Goal: Task Accomplishment & Management: Complete application form

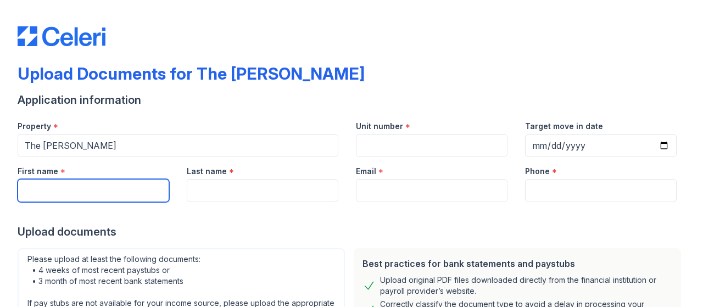
click at [110, 194] on input "First name" at bounding box center [94, 190] width 152 height 23
type input "Craytonia"
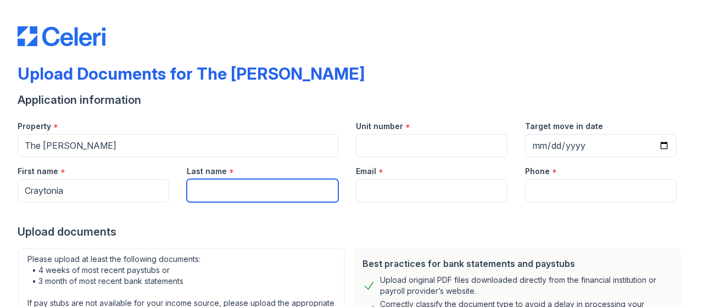
click at [201, 193] on input "Last name" at bounding box center [263, 190] width 152 height 23
type input "[PERSON_NAME]"
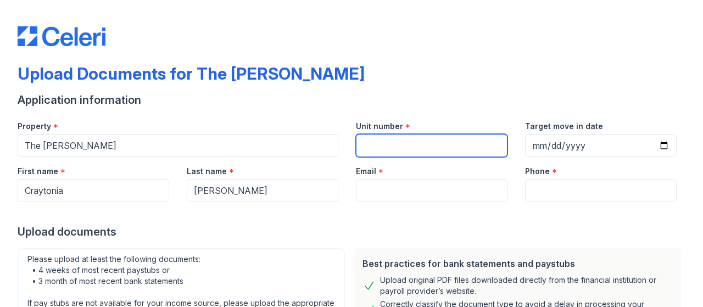
click at [394, 149] on input "Unit number" at bounding box center [432, 145] width 152 height 23
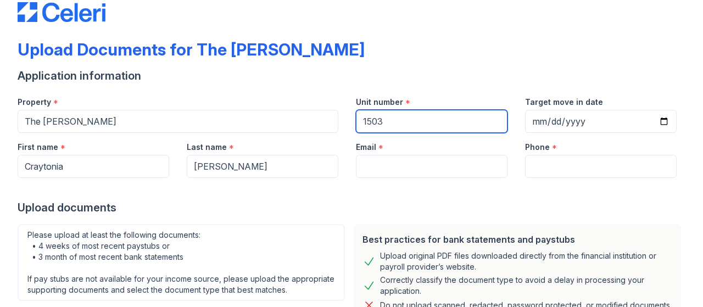
type input "1503"
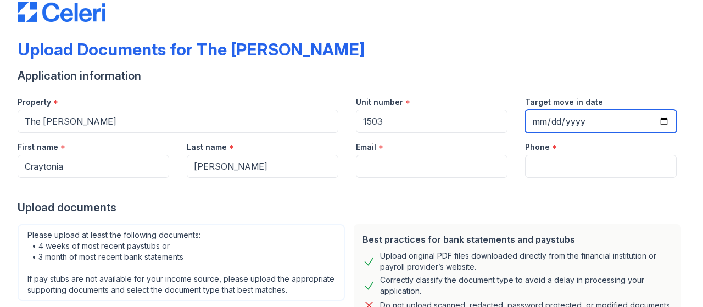
click at [666, 120] on input "Target move in date" at bounding box center [601, 121] width 152 height 23
type input "[DATE]"
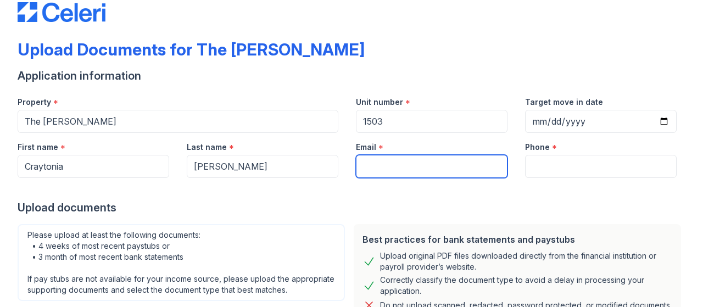
click at [399, 160] on input "Email" at bounding box center [432, 166] width 152 height 23
type input "[EMAIL_ADDRESS][DOMAIN_NAME]"
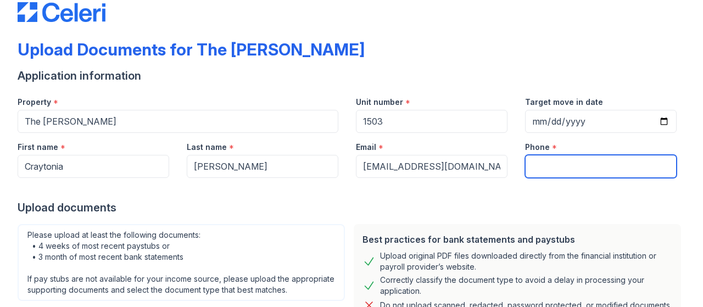
click at [542, 169] on input "Phone" at bounding box center [601, 166] width 152 height 23
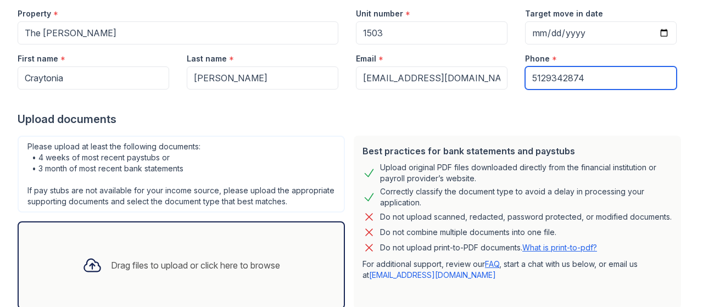
scroll to position [182, 0]
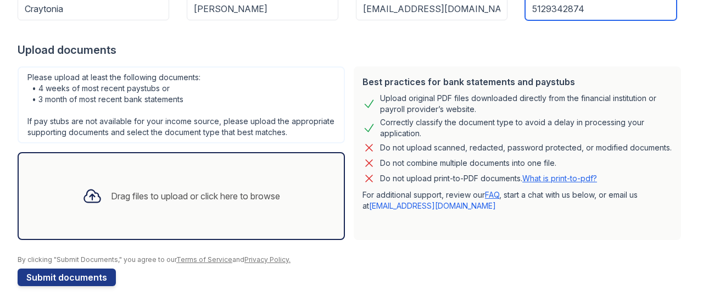
type input "5129342874"
click at [89, 194] on icon at bounding box center [92, 196] width 16 height 13
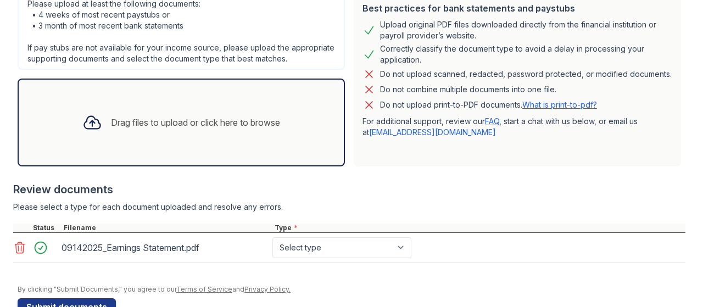
scroll to position [255, 0]
click at [272, 237] on select "Select type Paystub Bank Statement Offer Letter Tax Documents Benefit Award Let…" at bounding box center [341, 247] width 139 height 21
select select "paystub"
click option "Paystub" at bounding box center [0, 0] width 0 height 0
click at [126, 119] on div "Drag files to upload or click here to browse" at bounding box center [195, 122] width 169 height 13
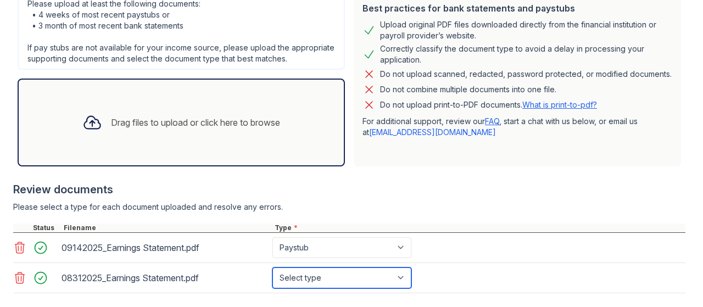
click at [272, 267] on select "Select type Paystub Bank Statement Offer Letter Tax Documents Benefit Award Let…" at bounding box center [341, 277] width 139 height 21
select select "paystub"
click option "Paystub" at bounding box center [0, 0] width 0 height 0
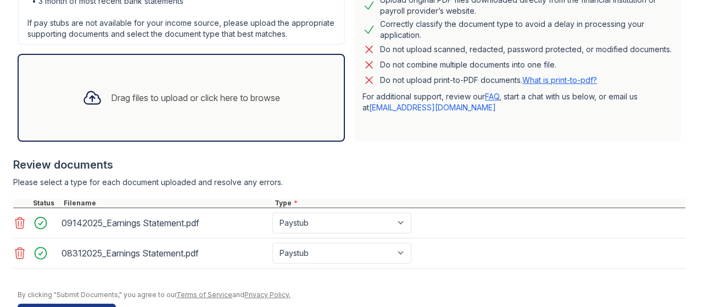
click at [95, 97] on icon at bounding box center [92, 98] width 16 height 13
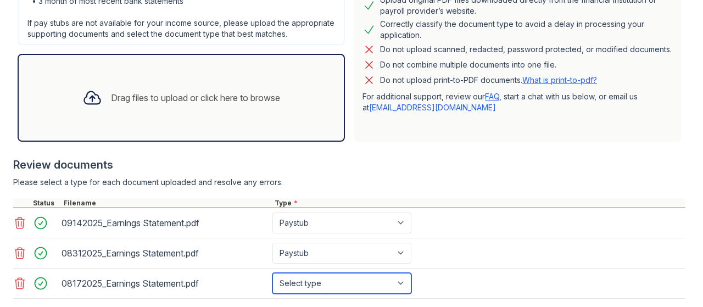
scroll to position [279, 0]
click at [272, 273] on select "Select type Paystub Bank Statement Offer Letter Tax Documents Benefit Award Let…" at bounding box center [341, 283] width 139 height 21
select select "paystub"
click option "Paystub" at bounding box center [0, 0] width 0 height 0
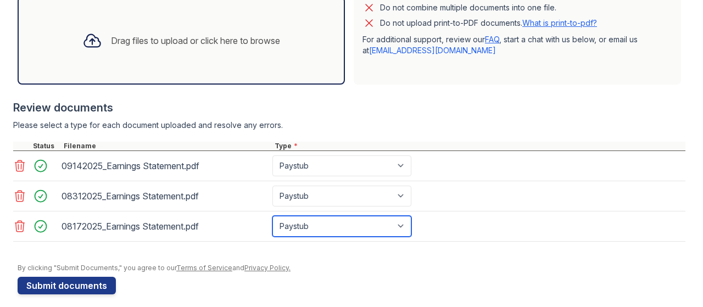
scroll to position [338, 0]
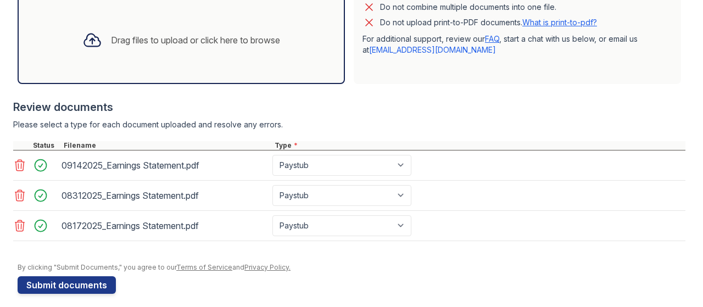
click at [94, 43] on icon at bounding box center [92, 40] width 20 height 20
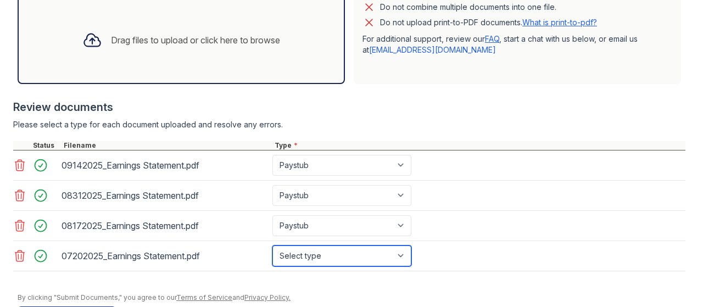
click at [272, 245] on select "Select type Paystub Bank Statement Offer Letter Tax Documents Benefit Award Let…" at bounding box center [341, 255] width 139 height 21
select select "paystub"
click option "Paystub" at bounding box center [0, 0] width 0 height 0
click at [94, 43] on icon at bounding box center [92, 40] width 20 height 20
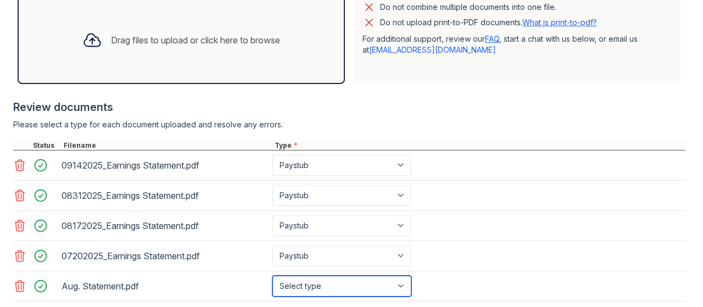
click at [272, 276] on select "Select type Paystub Bank Statement Offer Letter Tax Documents Benefit Award Let…" at bounding box center [341, 286] width 139 height 21
select select "bank_statement"
click option "Bank Statement" at bounding box center [0, 0] width 0 height 0
click at [93, 41] on icon at bounding box center [92, 40] width 20 height 20
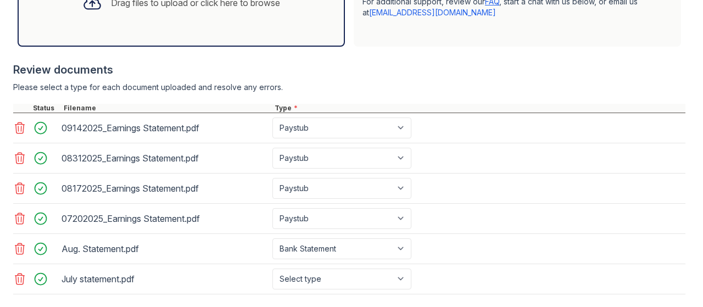
scroll to position [376, 0]
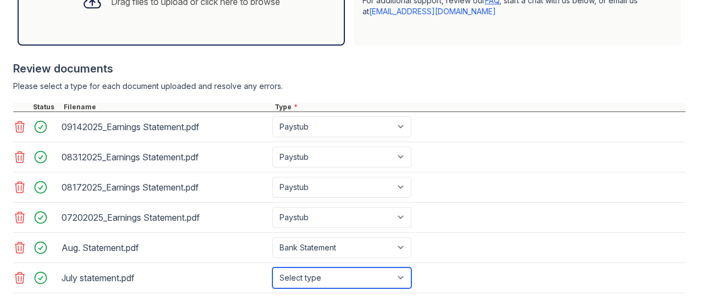
click at [272, 267] on select "Select type Paystub Bank Statement Offer Letter Tax Documents Benefit Award Let…" at bounding box center [341, 277] width 139 height 21
select select "bank_statement"
click option "Bank Statement" at bounding box center [0, 0] width 0 height 0
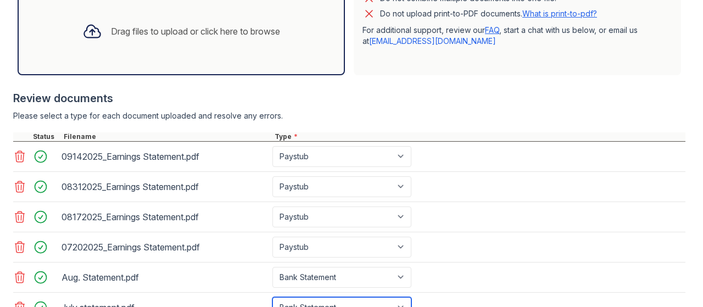
scroll to position [344, 0]
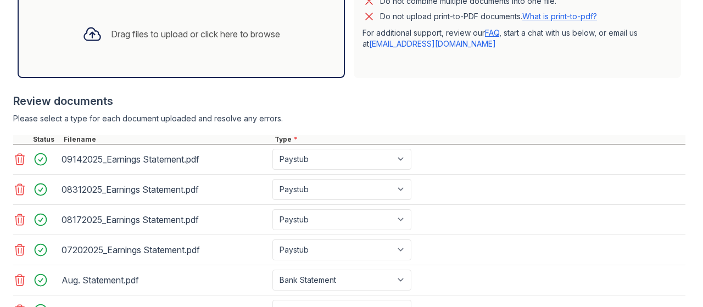
click at [100, 33] on div at bounding box center [92, 34] width 29 height 29
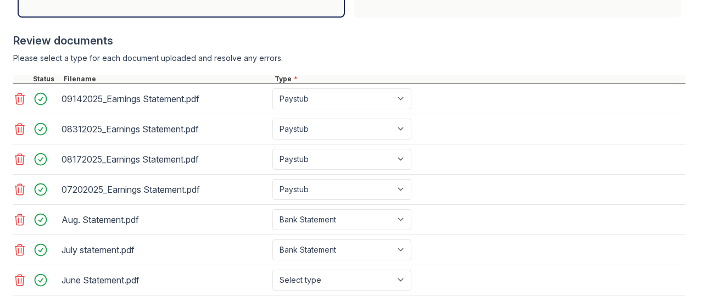
scroll to position [405, 0]
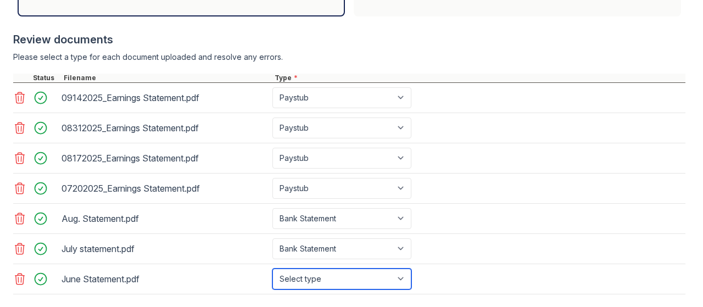
click at [272, 268] on select "Select type Paystub Bank Statement Offer Letter Tax Documents Benefit Award Let…" at bounding box center [341, 278] width 139 height 21
select select "bank_statement"
click option "Bank Statement" at bounding box center [0, 0] width 0 height 0
click at [23, 182] on icon at bounding box center [19, 188] width 13 height 13
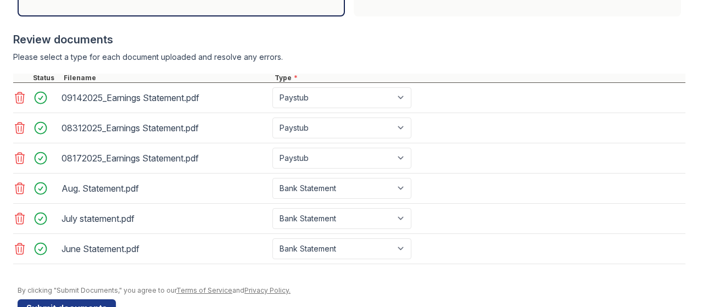
click at [19, 153] on icon at bounding box center [19, 158] width 9 height 11
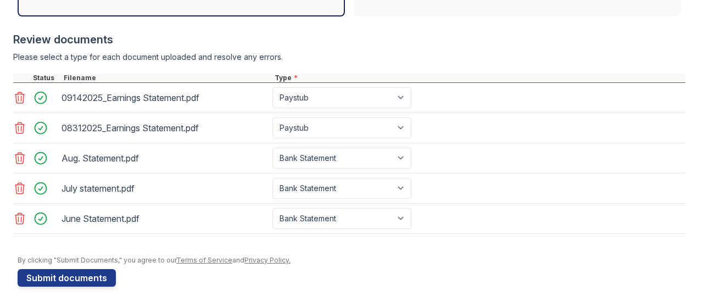
scroll to position [403, 0]
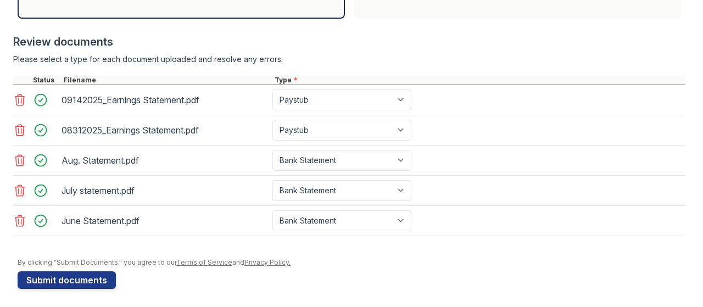
click at [19, 130] on icon at bounding box center [19, 130] width 13 height 13
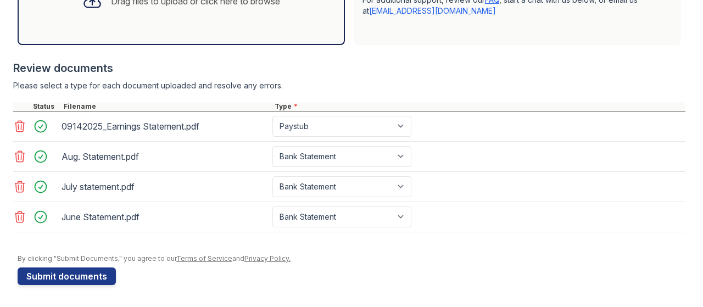
scroll to position [373, 0]
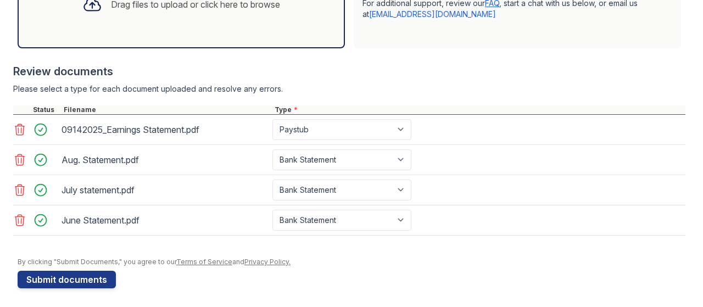
click at [20, 130] on icon at bounding box center [19, 129] width 13 height 13
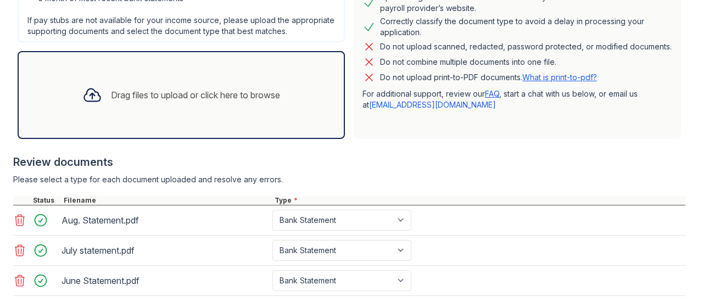
scroll to position [281, 0]
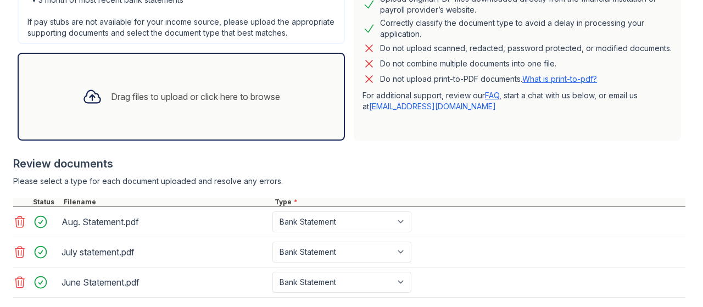
click at [106, 90] on div "Drag files to upload or click here to browse" at bounding box center [181, 96] width 215 height 37
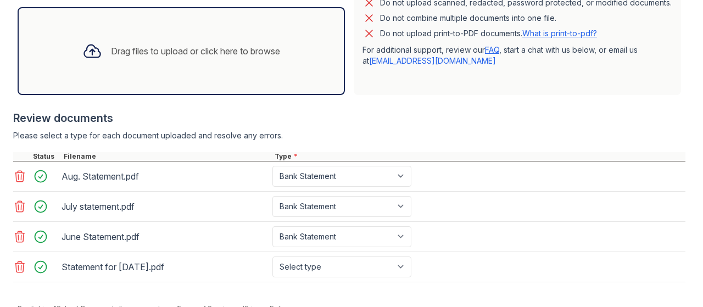
scroll to position [328, 0]
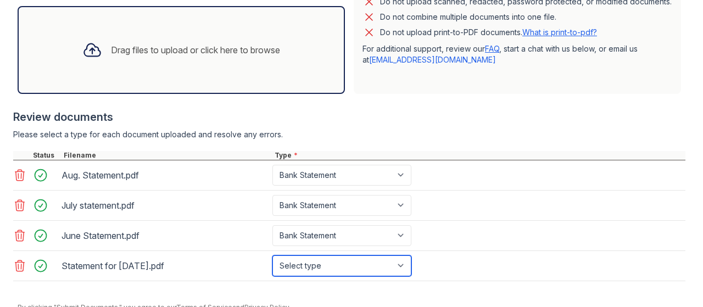
click at [272, 255] on select "Select type Paystub Bank Statement Offer Letter Tax Documents Benefit Award Let…" at bounding box center [341, 265] width 139 height 21
select select "paystub"
click option "Paystub" at bounding box center [0, 0] width 0 height 0
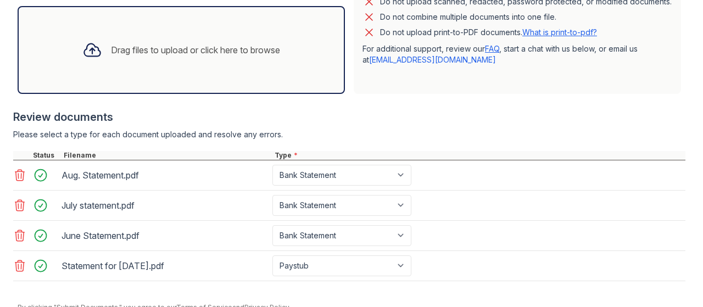
click at [148, 52] on div "Drag files to upload or click here to browse" at bounding box center [195, 49] width 169 height 13
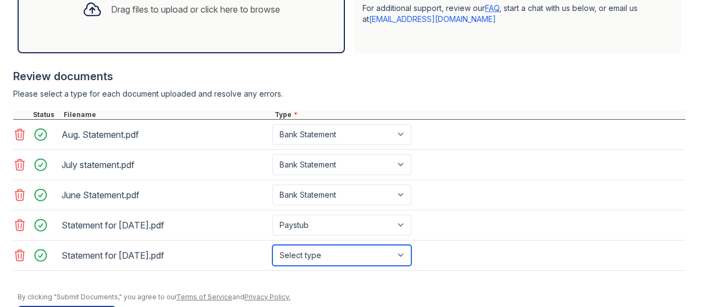
click at [272, 245] on select "Select type Paystub Bank Statement Offer Letter Tax Documents Benefit Award Let…" at bounding box center [341, 255] width 139 height 21
select select "paystub"
click option "Paystub" at bounding box center [0, 0] width 0 height 0
click at [111, 9] on div "Drag files to upload or click here to browse" at bounding box center [195, 9] width 169 height 13
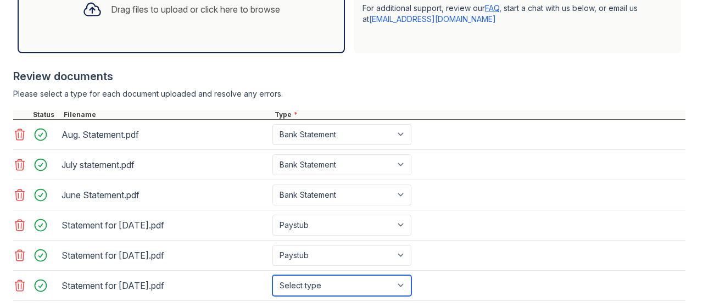
click at [272, 275] on select "Select type Paystub Bank Statement Offer Letter Tax Documents Benefit Award Let…" at bounding box center [341, 285] width 139 height 21
select select "paystub"
click option "Paystub" at bounding box center [0, 0] width 0 height 0
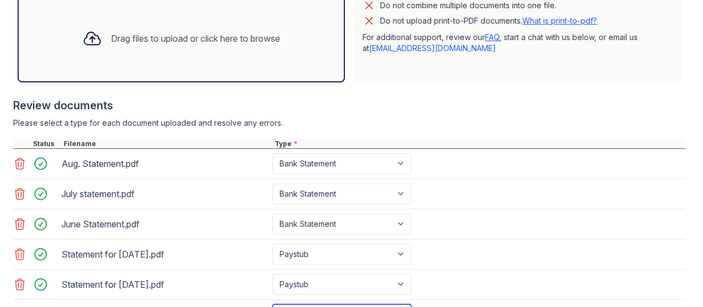
scroll to position [336, 0]
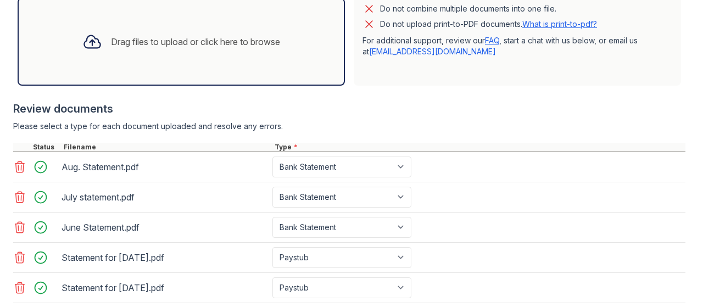
click at [131, 38] on div "Drag files to upload or click here to browse" at bounding box center [195, 41] width 169 height 13
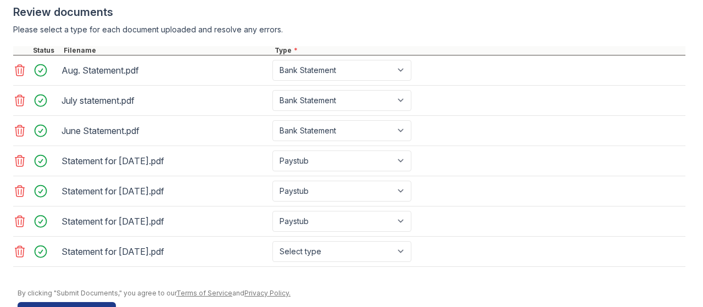
scroll to position [462, 0]
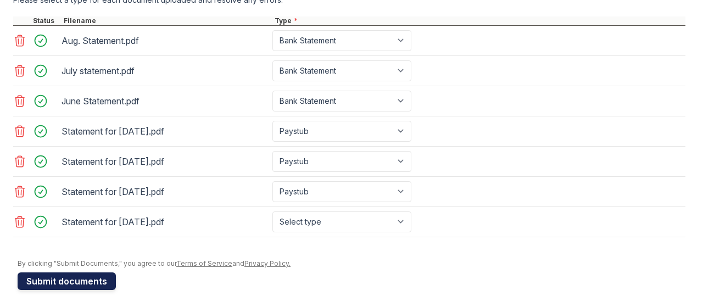
click at [84, 275] on button "Submit documents" at bounding box center [67, 281] width 98 height 18
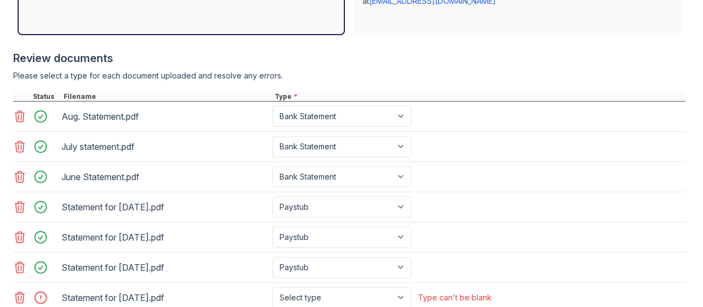
scroll to position [493, 0]
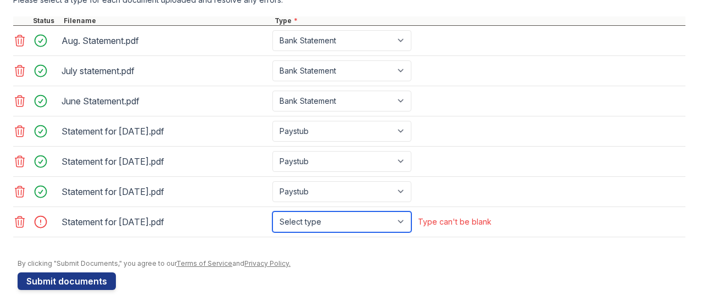
click at [272, 211] on select "Select type Paystub Bank Statement Offer Letter Tax Documents Benefit Award Let…" at bounding box center [341, 221] width 139 height 21
select select "paystub"
click option "Paystub" at bounding box center [0, 0] width 0 height 0
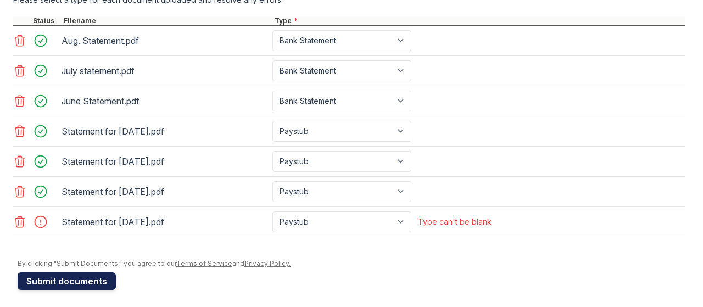
click at [86, 278] on button "Submit documents" at bounding box center [67, 281] width 98 height 18
